Goal: Use online tool/utility: Utilize a website feature to perform a specific function

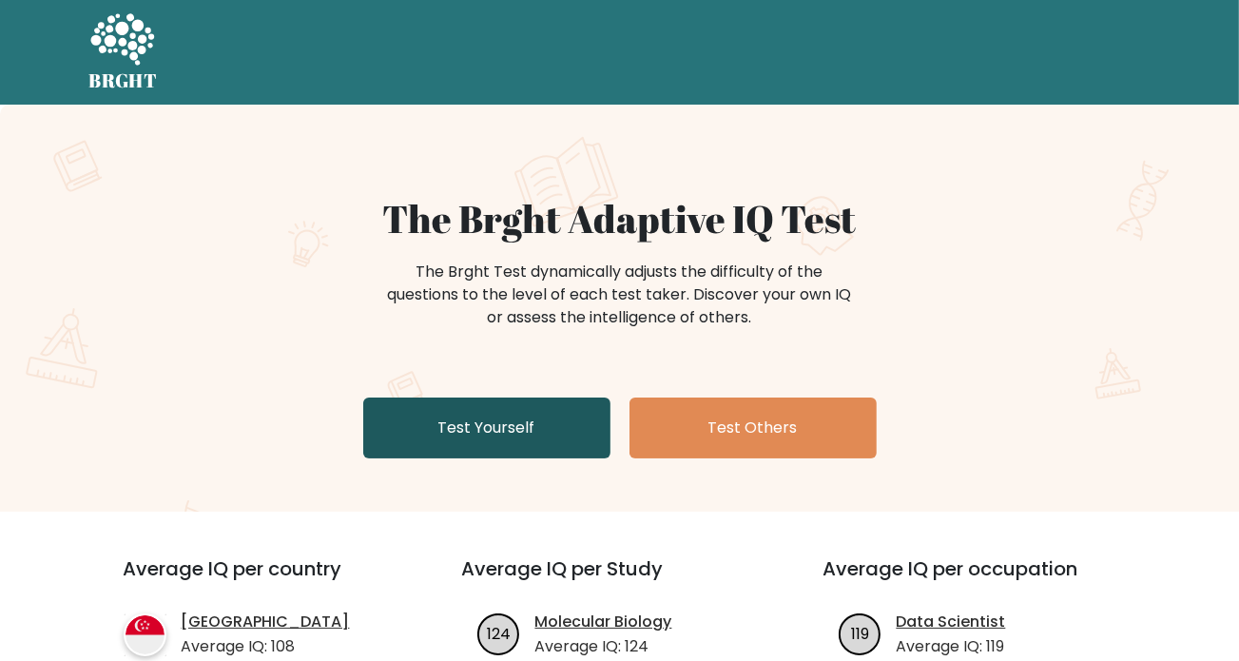
click at [481, 425] on link "Test Yourself" at bounding box center [486, 428] width 247 height 61
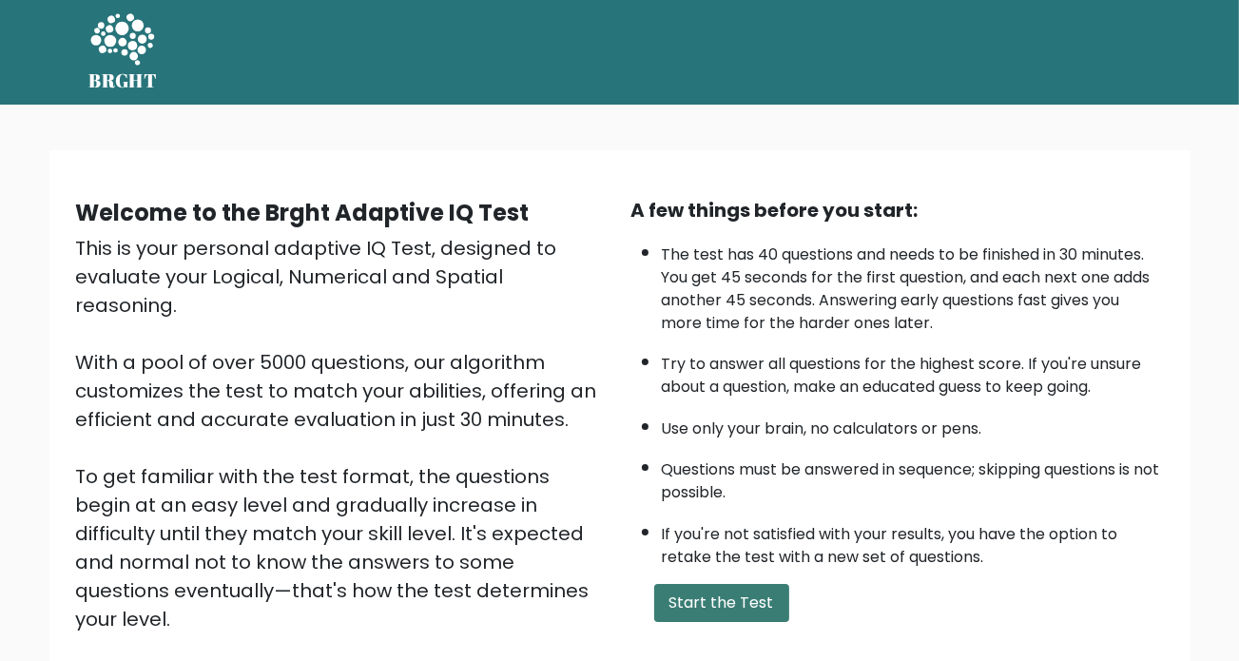
click at [738, 594] on button "Start the Test" at bounding box center [721, 603] width 135 height 38
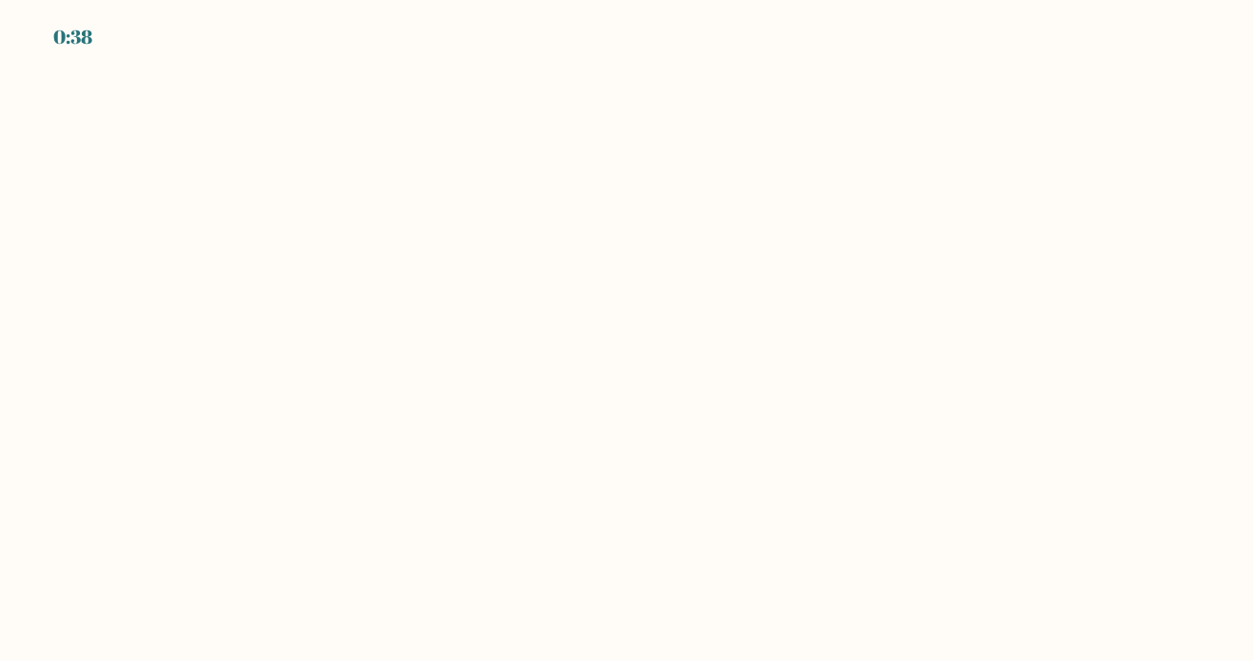
click at [654, 197] on body "0:38" at bounding box center [627, 330] width 1254 height 661
click at [700, 117] on body "0:30" at bounding box center [627, 330] width 1254 height 661
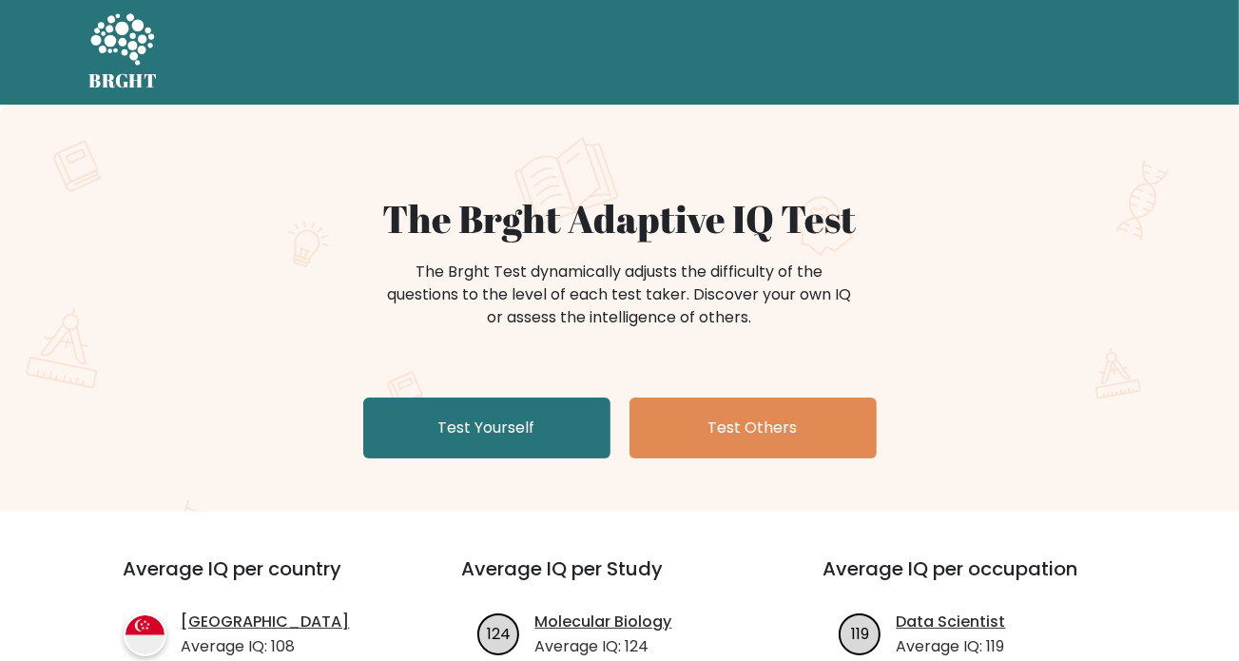
drag, startPoint x: 467, startPoint y: 414, endPoint x: 647, endPoint y: 94, distance: 366.7
click at [467, 414] on link "Test Yourself" at bounding box center [486, 428] width 247 height 61
